Goal: Information Seeking & Learning: Check status

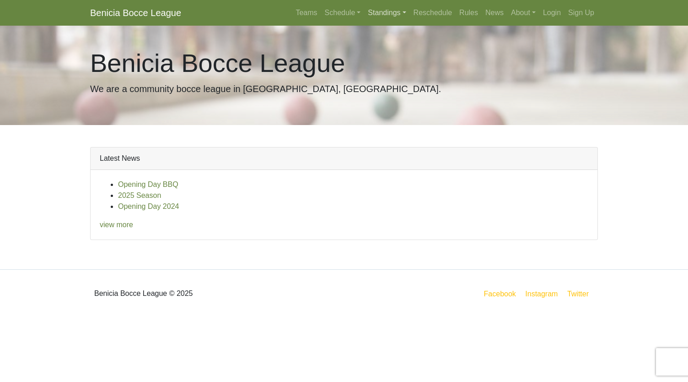
click at [385, 17] on link "Standings" at bounding box center [386, 13] width 45 height 18
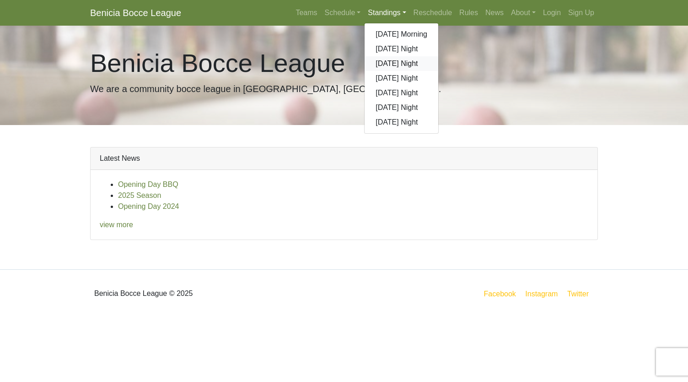
click at [387, 70] on link "[DATE] Night" at bounding box center [402, 63] width 74 height 15
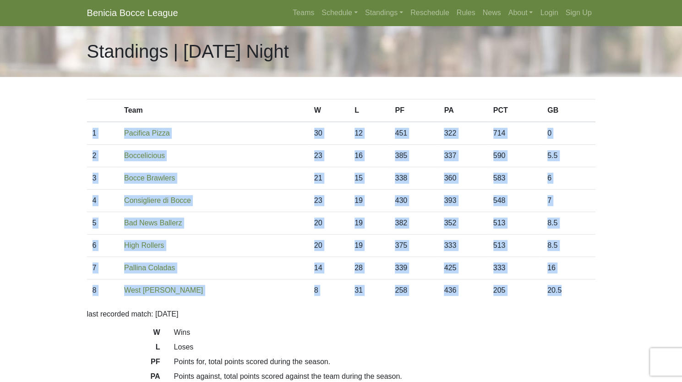
drag, startPoint x: 578, startPoint y: 291, endPoint x: 91, endPoint y: 138, distance: 510.5
click at [91, 138] on tbody "1 Pacifica Pizza 30 12 451 322 714 0 2 Boccelicious 23 16 385 337 590 5.5 3 21 …" at bounding box center [341, 211] width 508 height 179
copy tbody "1 Pacifica Pizza 30 12 451 322 714 0 2 Boccelicious 23 16 385 337 590 5.5 3 Boc…"
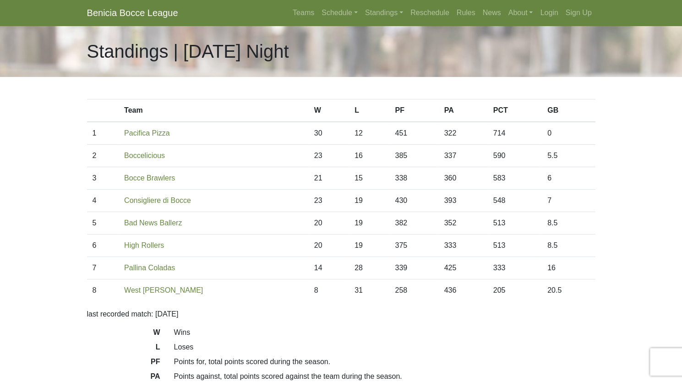
click at [47, 53] on div "Standings | Monday Night" at bounding box center [341, 51] width 682 height 51
click at [146, 154] on link "Boccelicious" at bounding box center [144, 156] width 41 height 8
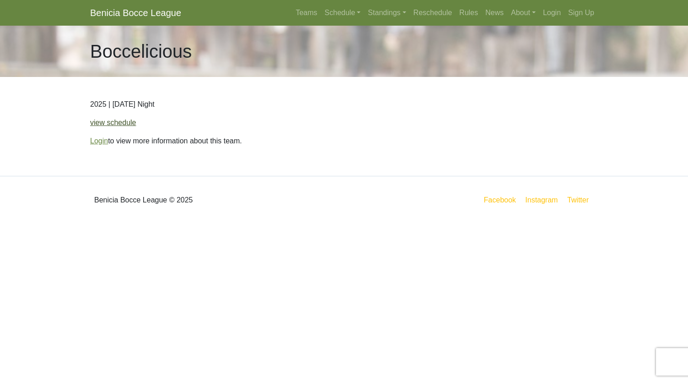
click at [126, 123] on link "view schedule" at bounding box center [113, 123] width 46 height 8
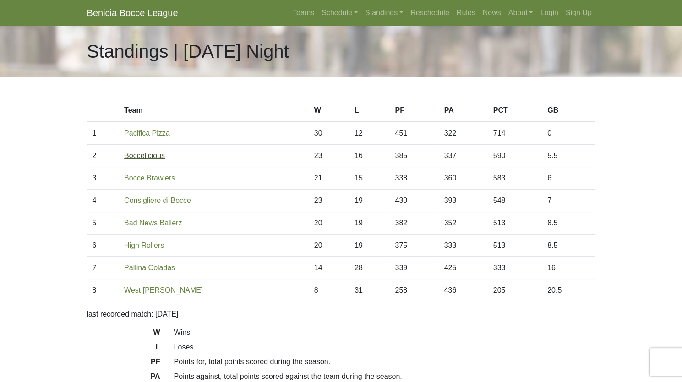
click at [146, 154] on link "Boccelicious" at bounding box center [144, 156] width 41 height 8
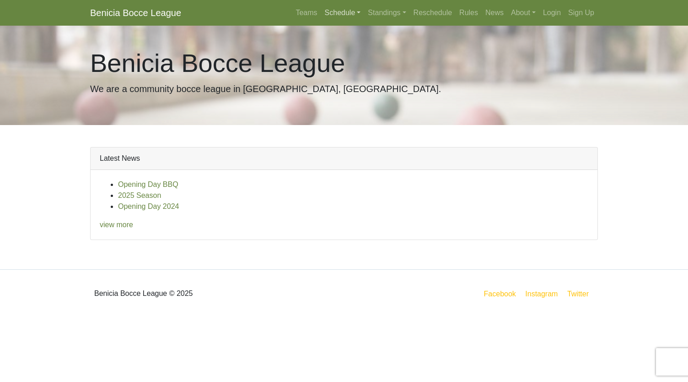
click at [339, 20] on link "Schedule" at bounding box center [342, 13] width 43 height 18
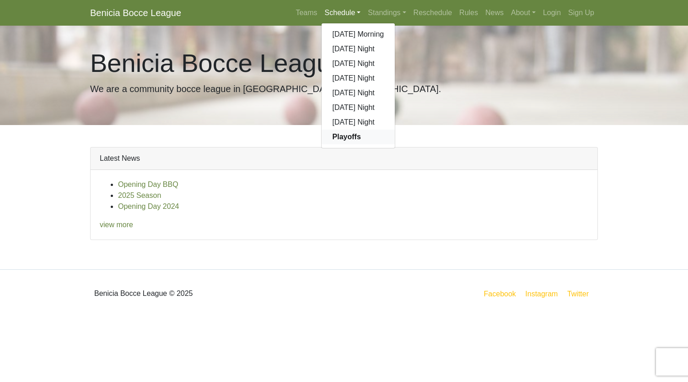
click at [343, 134] on strong "Playoffs" at bounding box center [347, 137] width 28 height 8
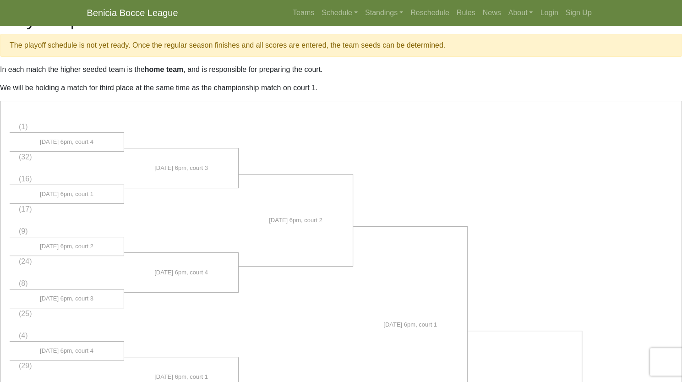
scroll to position [16, 0]
click at [181, 216] on li at bounding box center [181, 221] width 114 height 42
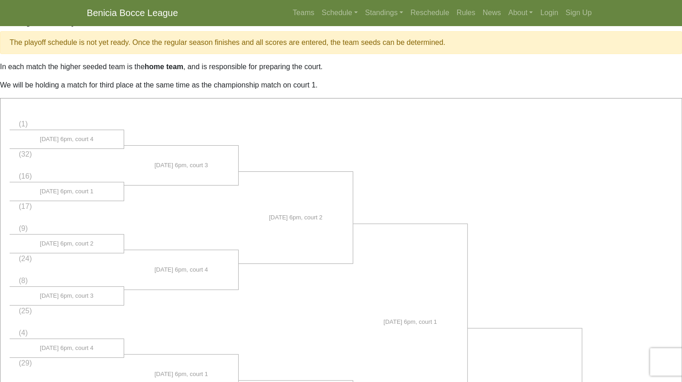
scroll to position [0, 0]
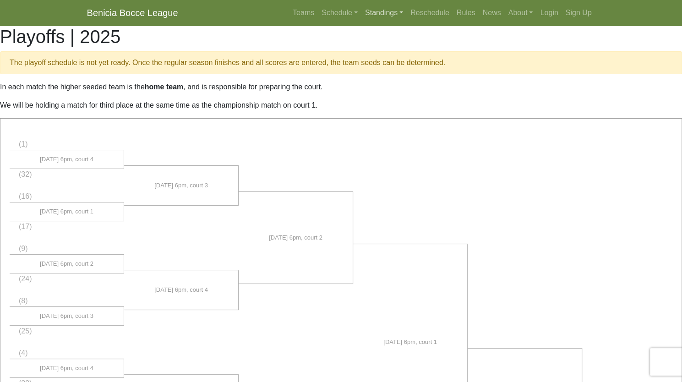
click at [383, 15] on link "Standings" at bounding box center [383, 13] width 45 height 18
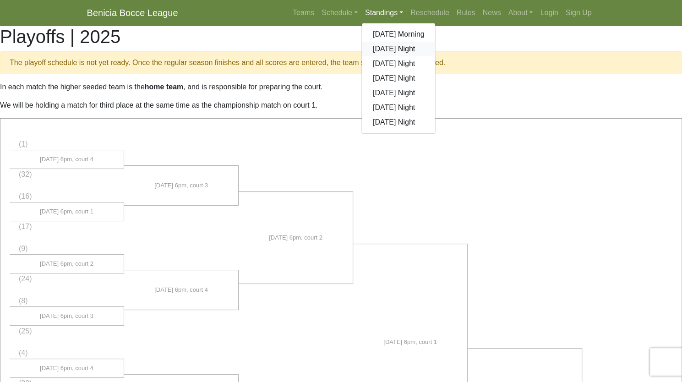
click at [389, 45] on link "[DATE] Night" at bounding box center [399, 49] width 74 height 15
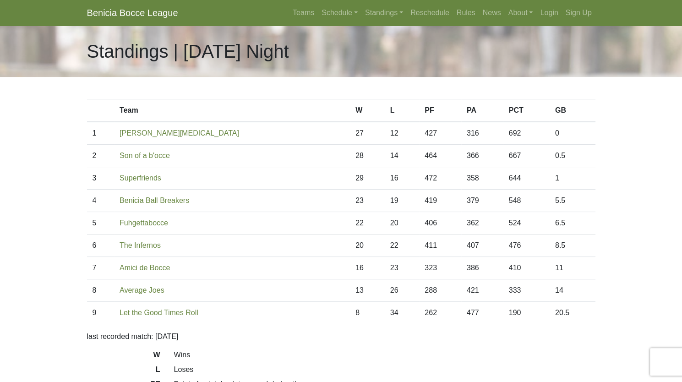
click at [43, 198] on body "Benicia Bocce League Teams Schedule Sunday Morning Sunday Night Monday Night Tu…" at bounding box center [341, 257] width 682 height 515
click at [145, 158] on link "Son of a b'occe" at bounding box center [144, 156] width 50 height 8
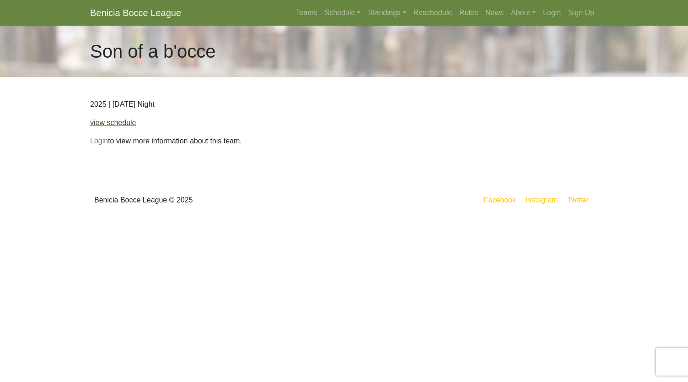
click at [118, 123] on link "view schedule" at bounding box center [113, 123] width 46 height 8
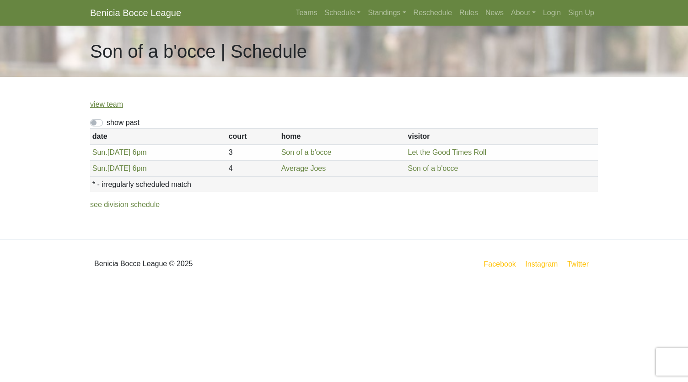
click at [107, 124] on label "show past" at bounding box center [123, 122] width 33 height 11
click at [107, 123] on input "show past" at bounding box center [110, 120] width 6 height 6
checkbox input "true"
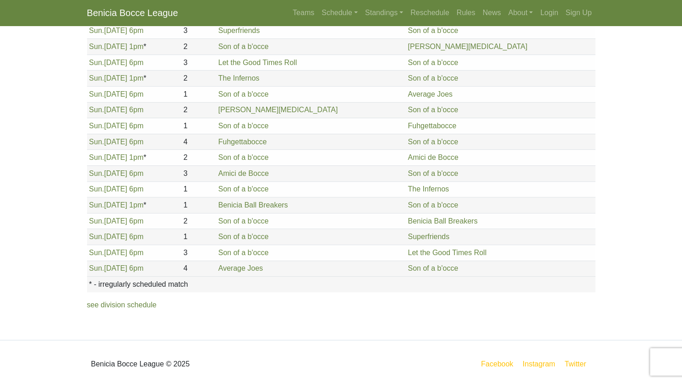
scroll to position [125, 0]
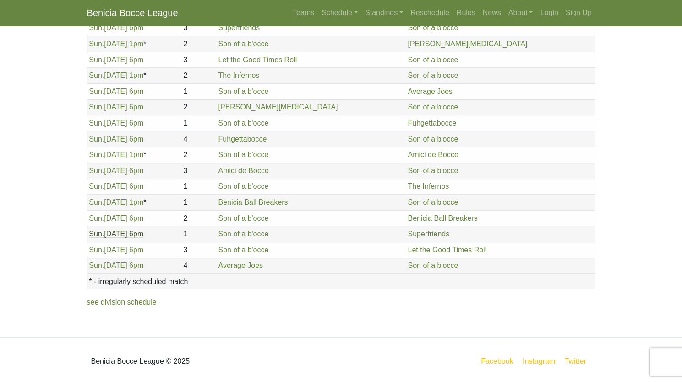
click at [126, 230] on link "Sun. 8/10, 6pm" at bounding box center [116, 234] width 54 height 8
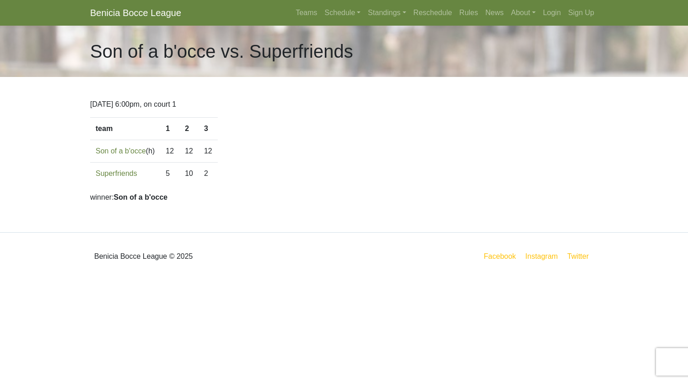
drag, startPoint x: 214, startPoint y: 172, endPoint x: 92, endPoint y: 154, distance: 123.1
click at [92, 154] on tbody "team 1 2 3 Son of a b'occe (h) 12 12 12 Superfriends 5 10" at bounding box center [154, 151] width 128 height 67
copy tbody "Son of a b'occe (h) 12 12 12 Superfriends 5 10 2"
click at [374, 14] on link "Standings" at bounding box center [386, 13] width 45 height 18
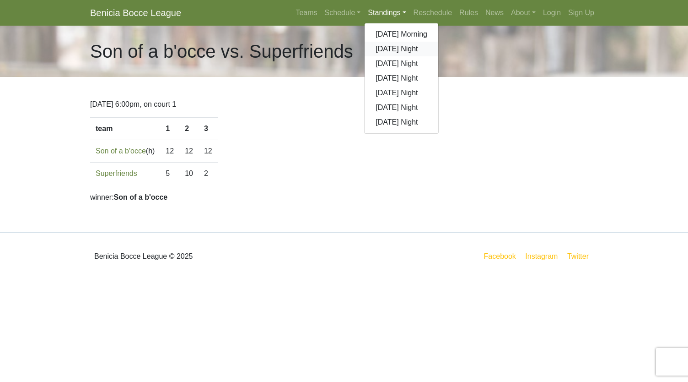
click at [382, 54] on link "[DATE] Night" at bounding box center [402, 49] width 74 height 15
